Goal: Task Accomplishment & Management: Manage account settings

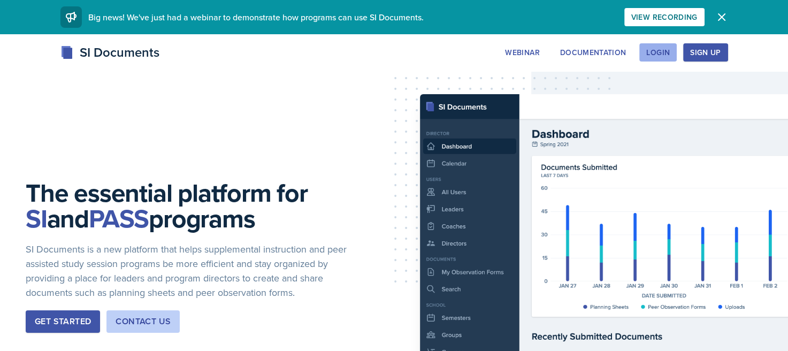
click at [667, 57] on div "Login" at bounding box center [658, 52] width 24 height 9
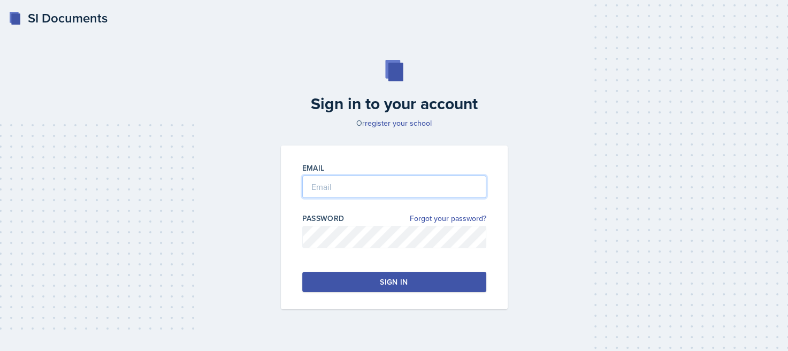
click at [406, 185] on input "email" at bounding box center [394, 186] width 184 height 22
type input "[EMAIL_ADDRESS][DOMAIN_NAME]"
click at [388, 277] on div "Sign in" at bounding box center [394, 282] width 28 height 11
click at [437, 282] on button "Sign in" at bounding box center [394, 282] width 184 height 20
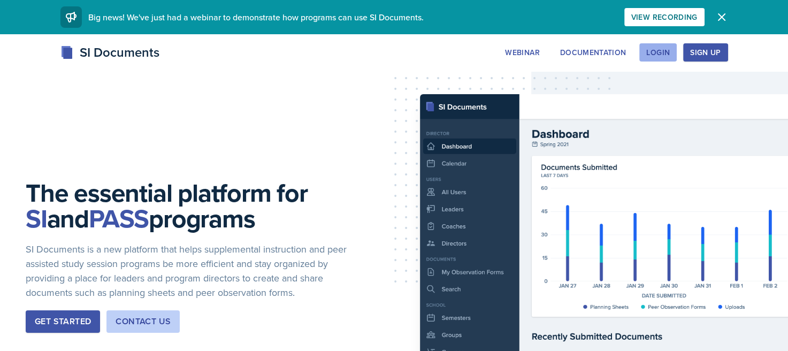
click at [649, 55] on div "Login" at bounding box center [658, 52] width 24 height 9
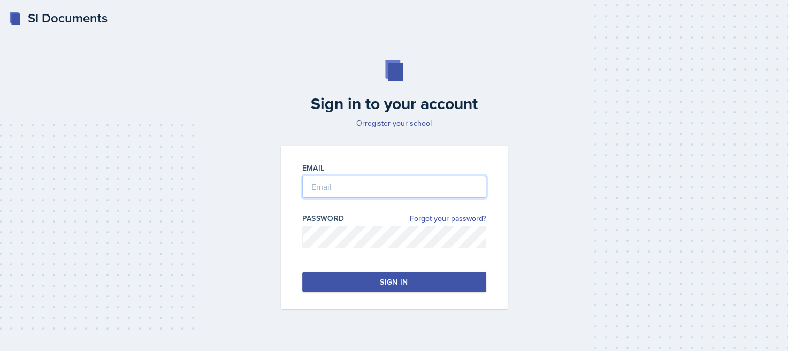
drag, startPoint x: 442, startPoint y: 186, endPoint x: 443, endPoint y: 179, distance: 6.4
click at [442, 183] on input "email" at bounding box center [394, 186] width 184 height 22
type input "[EMAIL_ADDRESS][DOMAIN_NAME]"
click at [406, 282] on div "Sign in" at bounding box center [394, 282] width 28 height 11
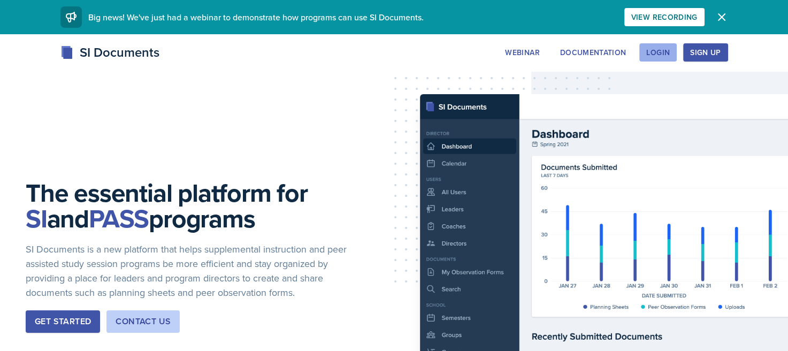
click at [650, 50] on div "Login" at bounding box center [658, 52] width 24 height 9
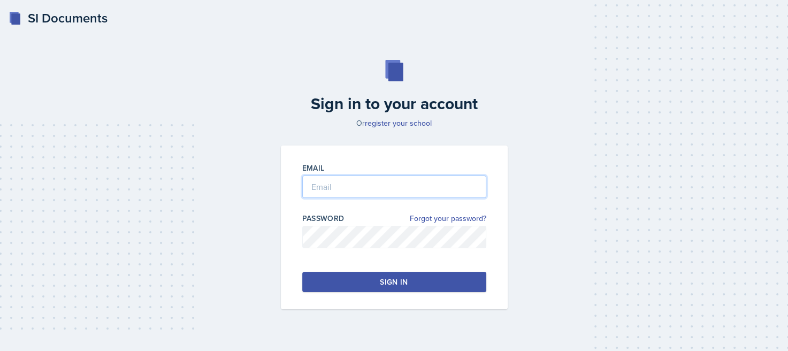
click at [431, 180] on input "email" at bounding box center [394, 186] width 184 height 22
type input "ibarkes@students.kennesaw.edu"
click at [427, 278] on button "Sign in" at bounding box center [394, 282] width 184 height 20
